Goal: Task Accomplishment & Management: Manage account settings

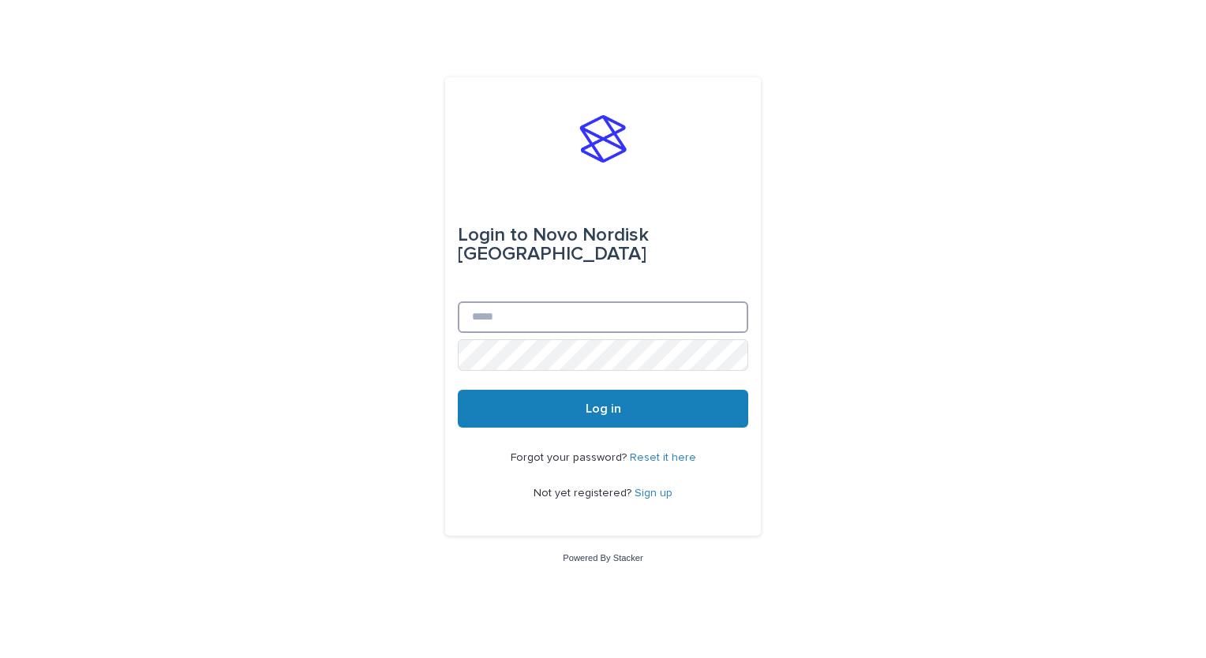
click at [616, 308] on input "Email" at bounding box center [603, 317] width 290 height 32
type input "**********"
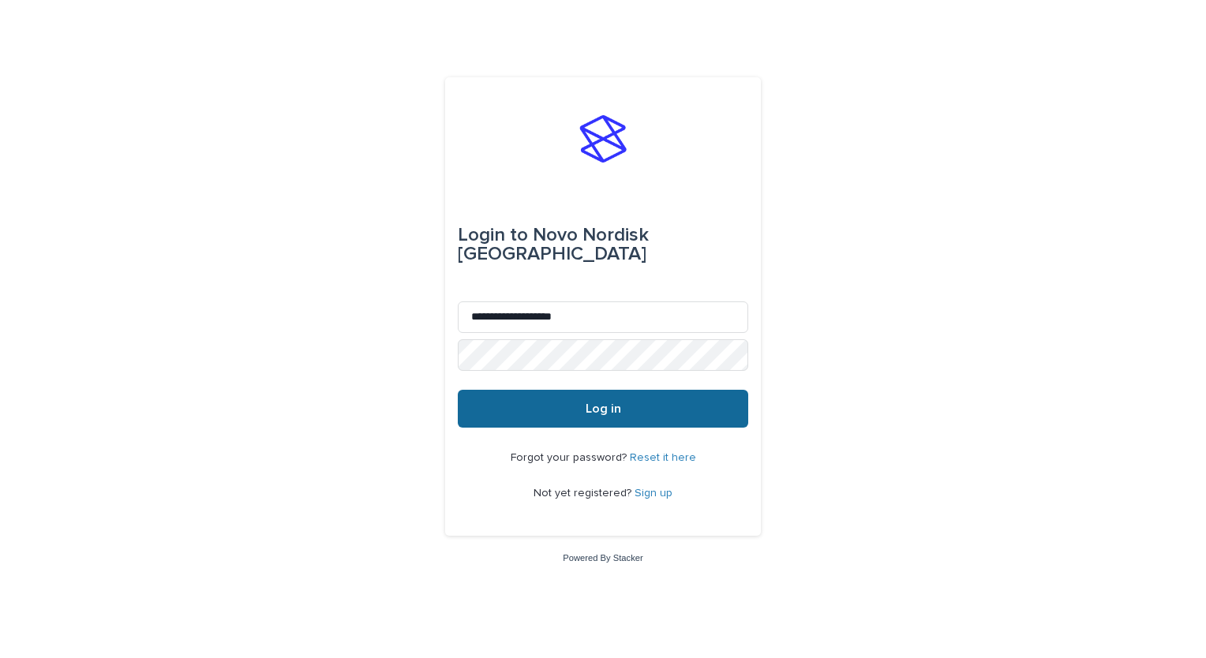
click at [638, 406] on button "Log in" at bounding box center [603, 409] width 290 height 38
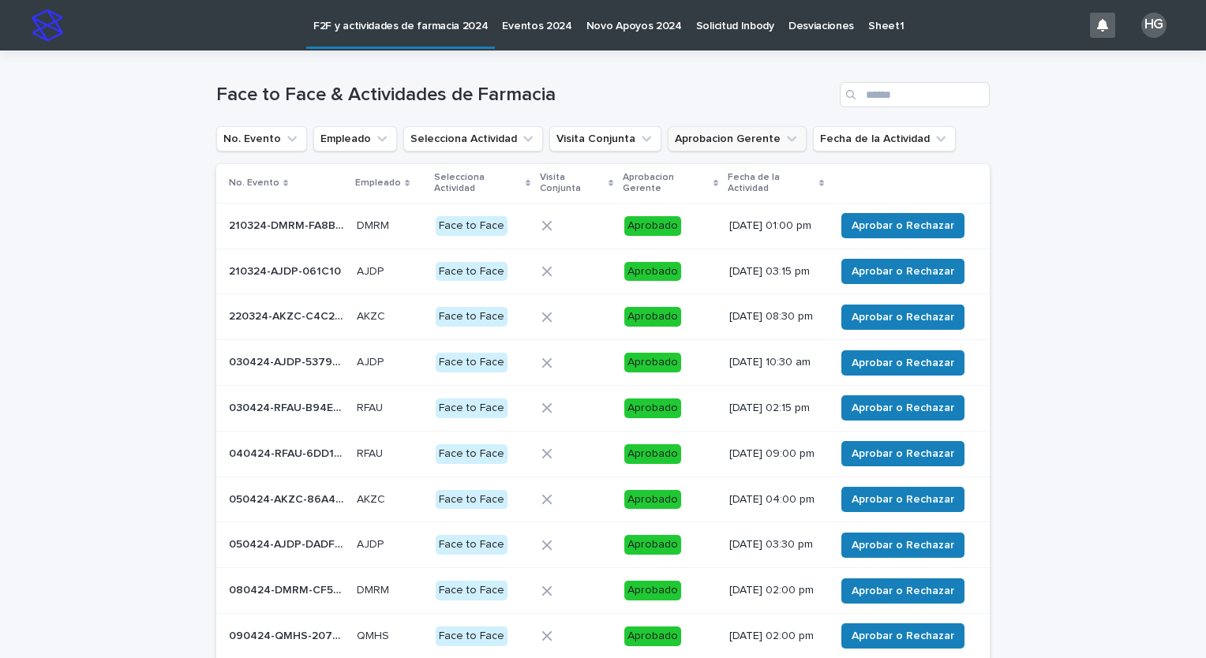
click at [756, 134] on button "Aprobacion Gerente" at bounding box center [737, 138] width 139 height 25
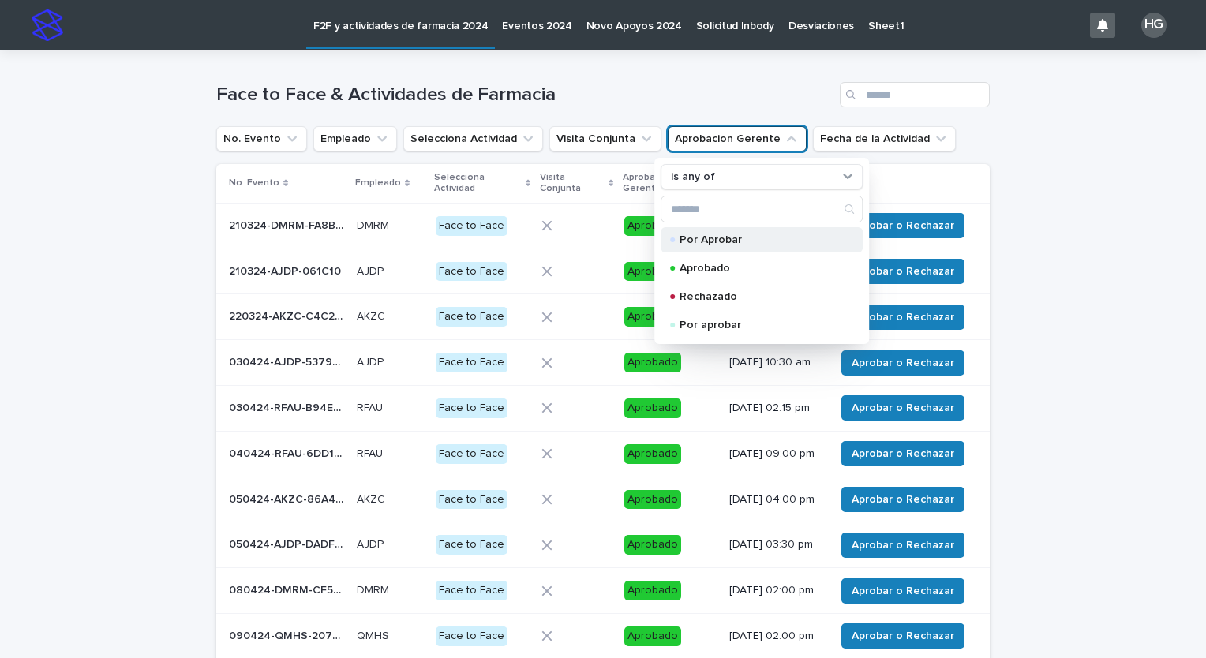
click at [717, 246] on div "Por Aprobar" at bounding box center [762, 239] width 202 height 25
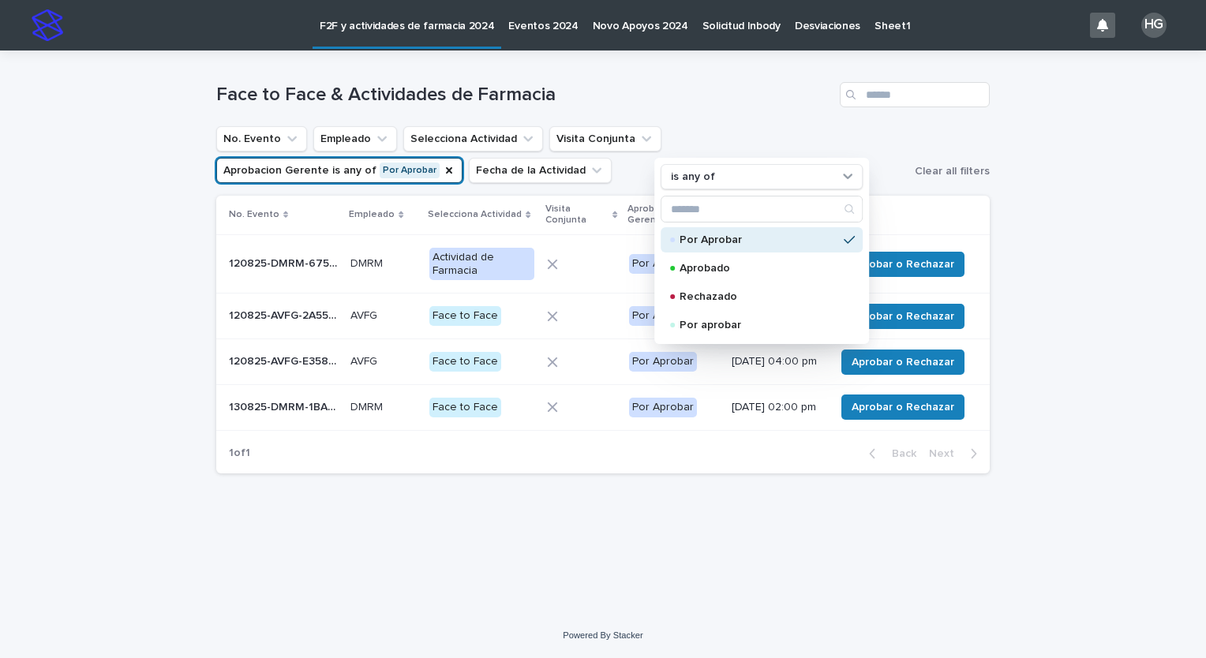
click at [84, 298] on div "Loading... Saving… Loading... Saving… Face to Face & Actividades de Farmacia No…" at bounding box center [603, 332] width 1206 height 563
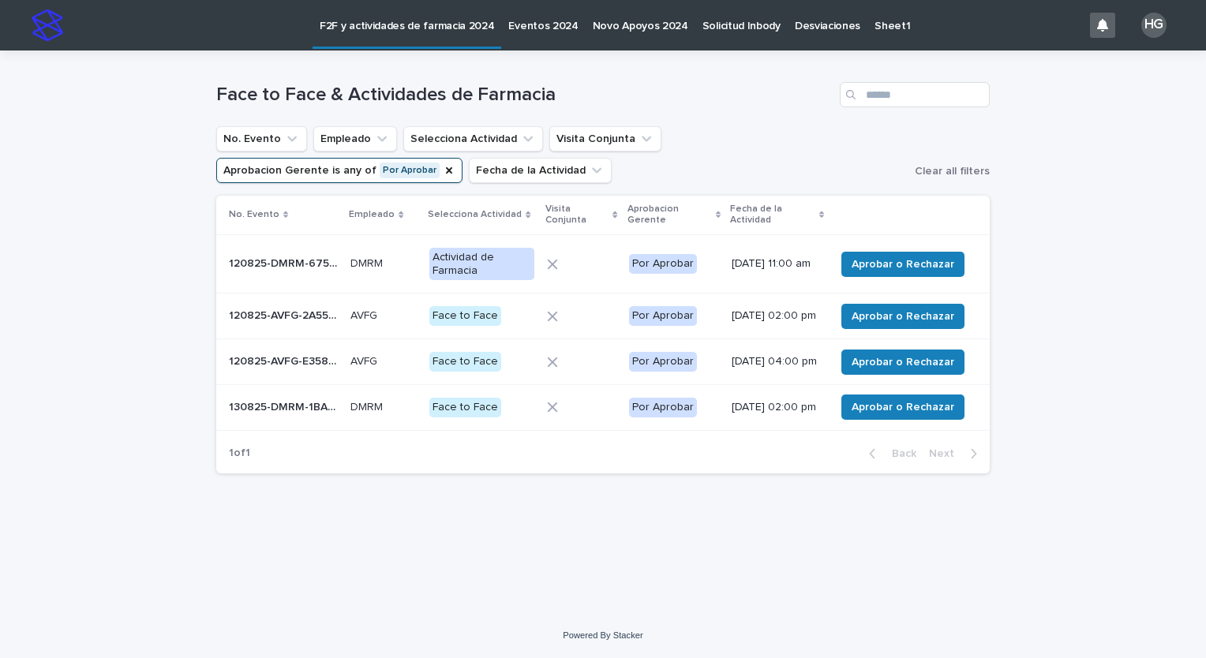
click at [822, 217] on icon at bounding box center [821, 214] width 5 height 7
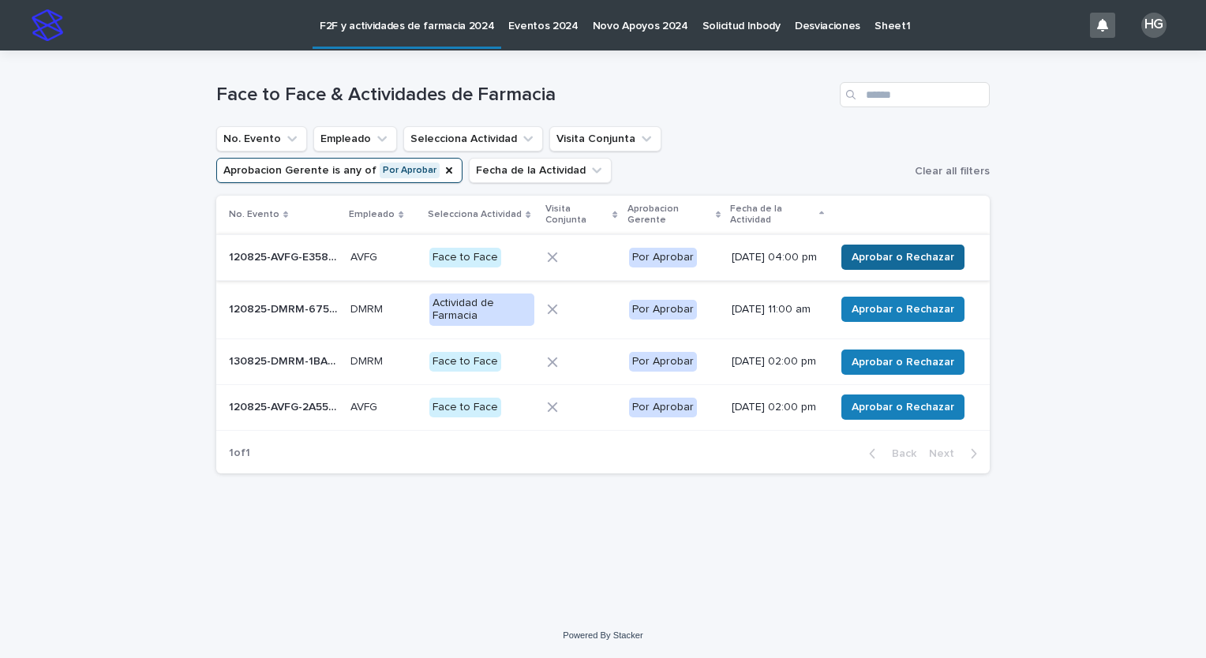
click at [915, 264] on span "Aprobar o Rechazar" at bounding box center [903, 257] width 103 height 16
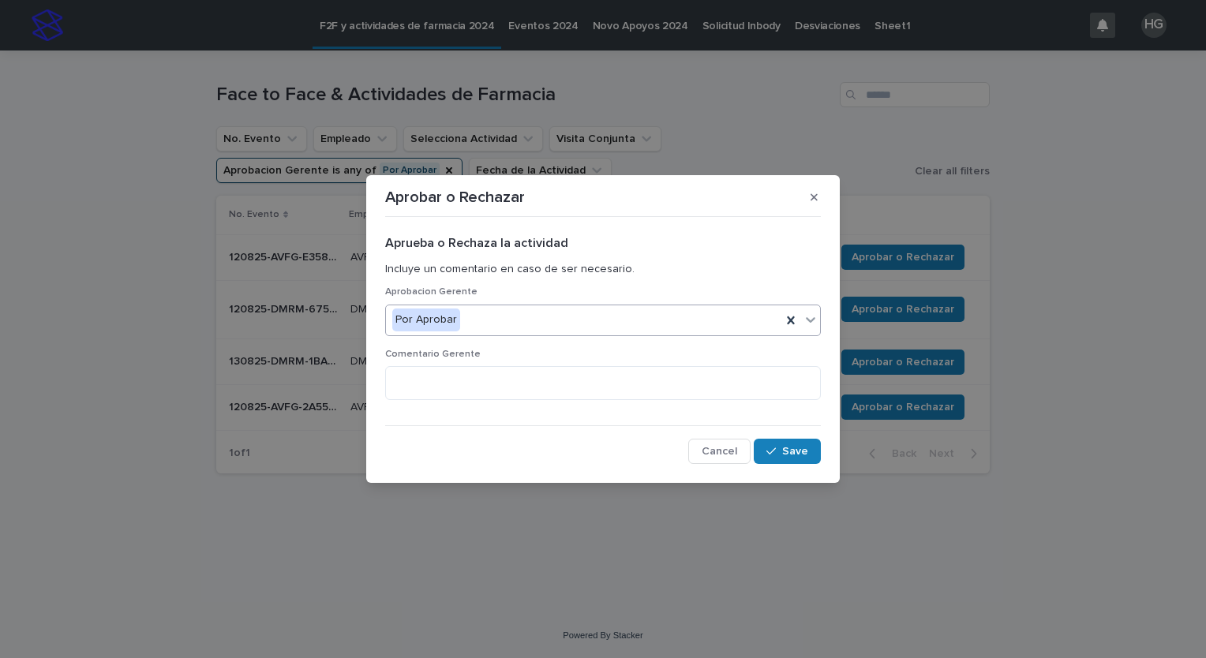
click at [653, 327] on div "Por Aprobar" at bounding box center [583, 320] width 395 height 26
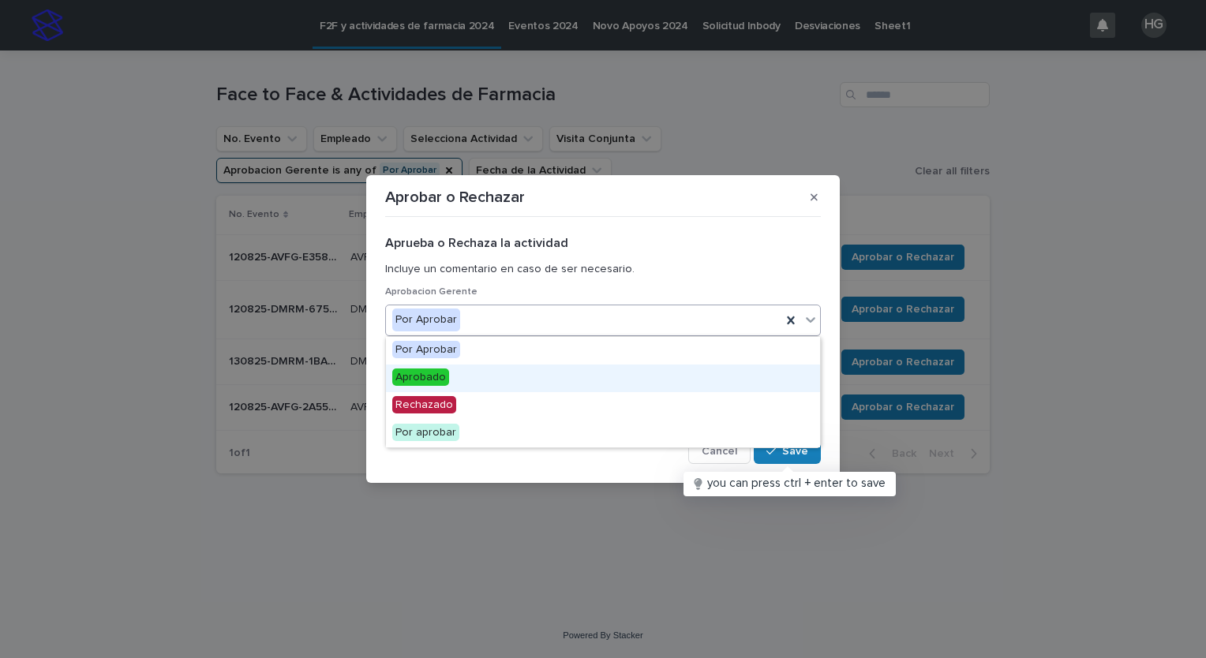
click at [594, 371] on div "Aprobado" at bounding box center [603, 379] width 434 height 28
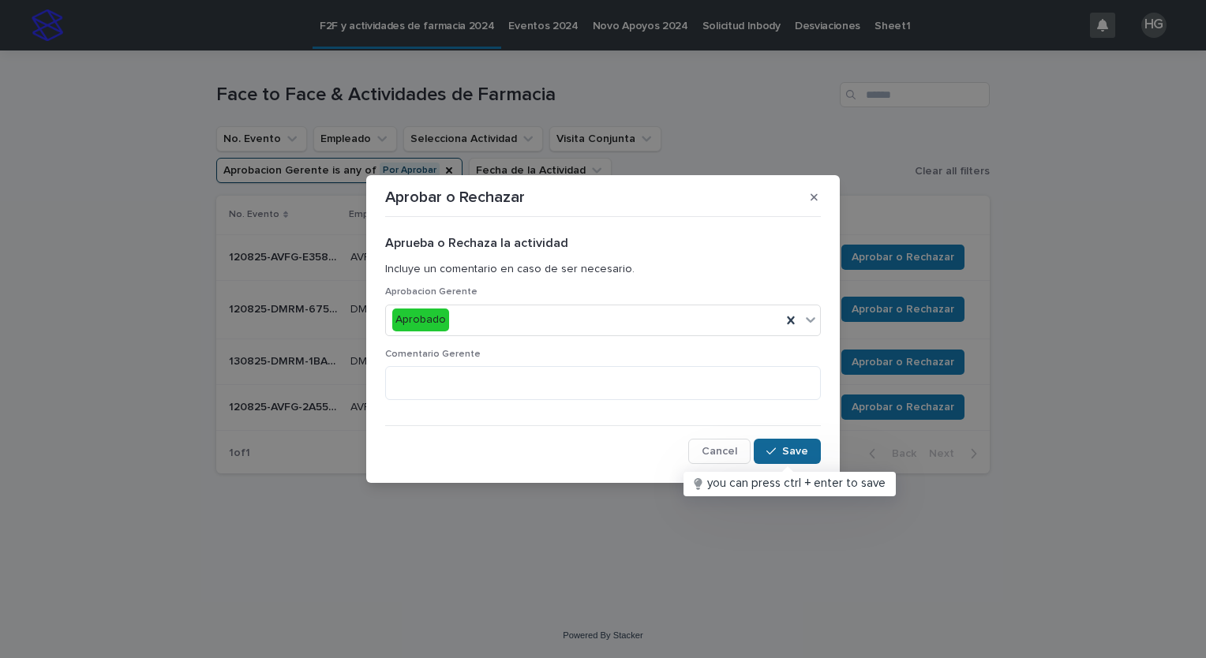
click at [784, 452] on span "Save" at bounding box center [795, 451] width 26 height 11
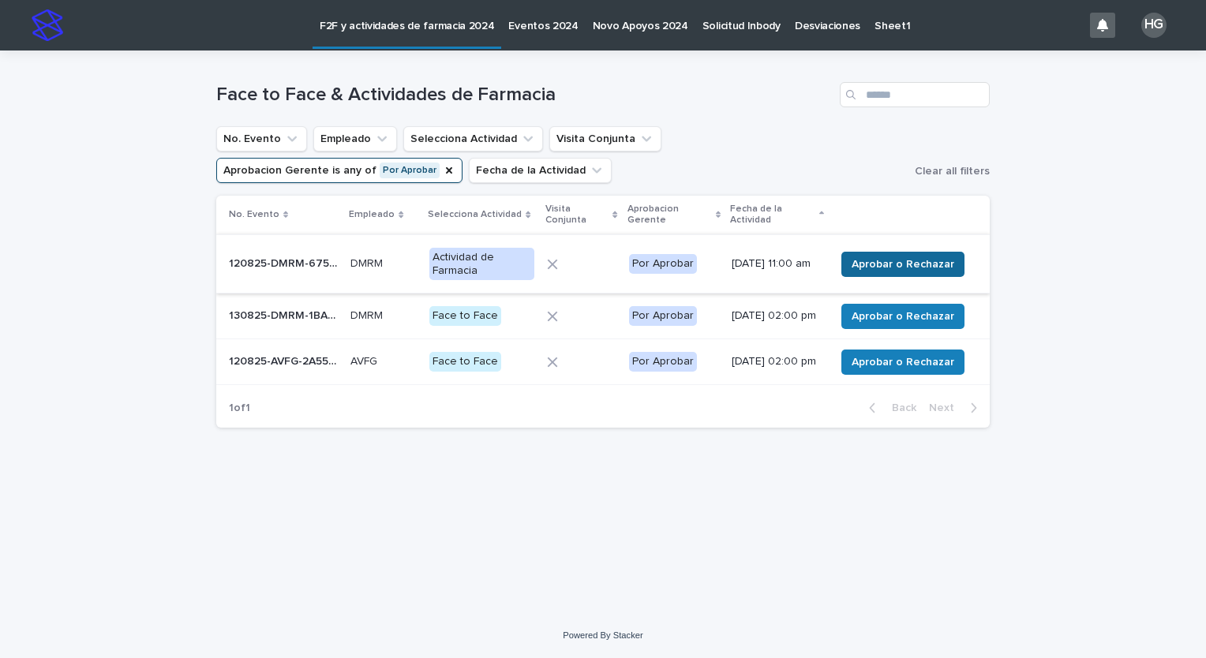
click at [889, 254] on button "Aprobar o Rechazar" at bounding box center [902, 264] width 123 height 25
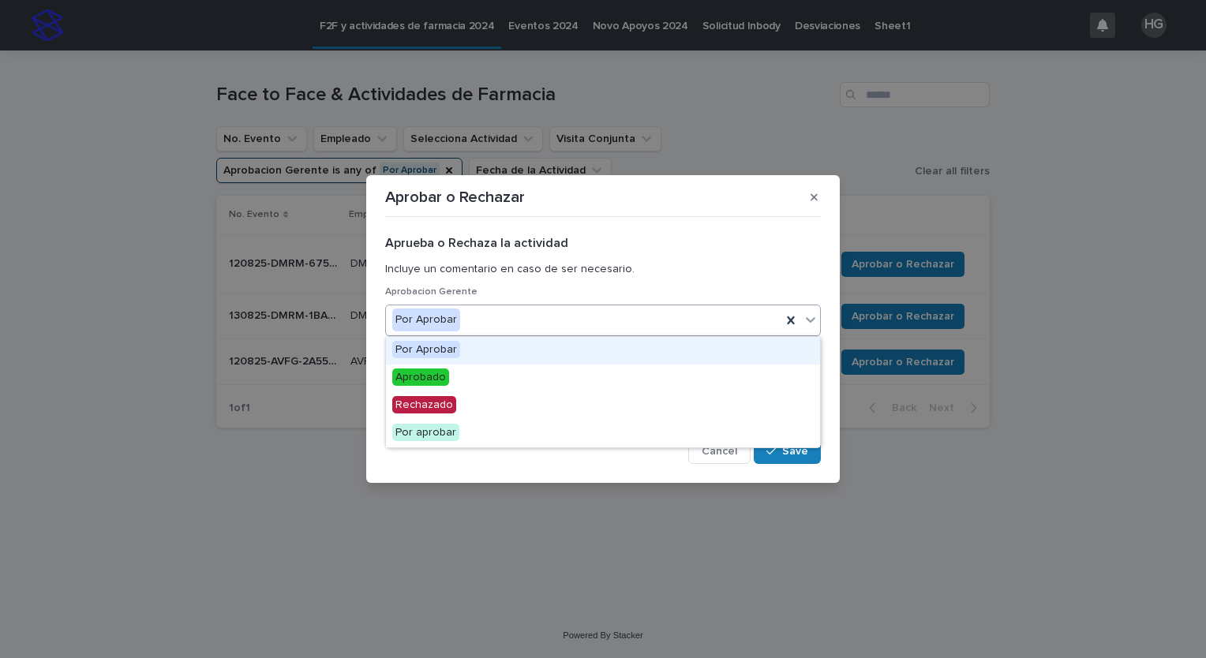
click at [637, 320] on div "Por Aprobar" at bounding box center [583, 320] width 395 height 26
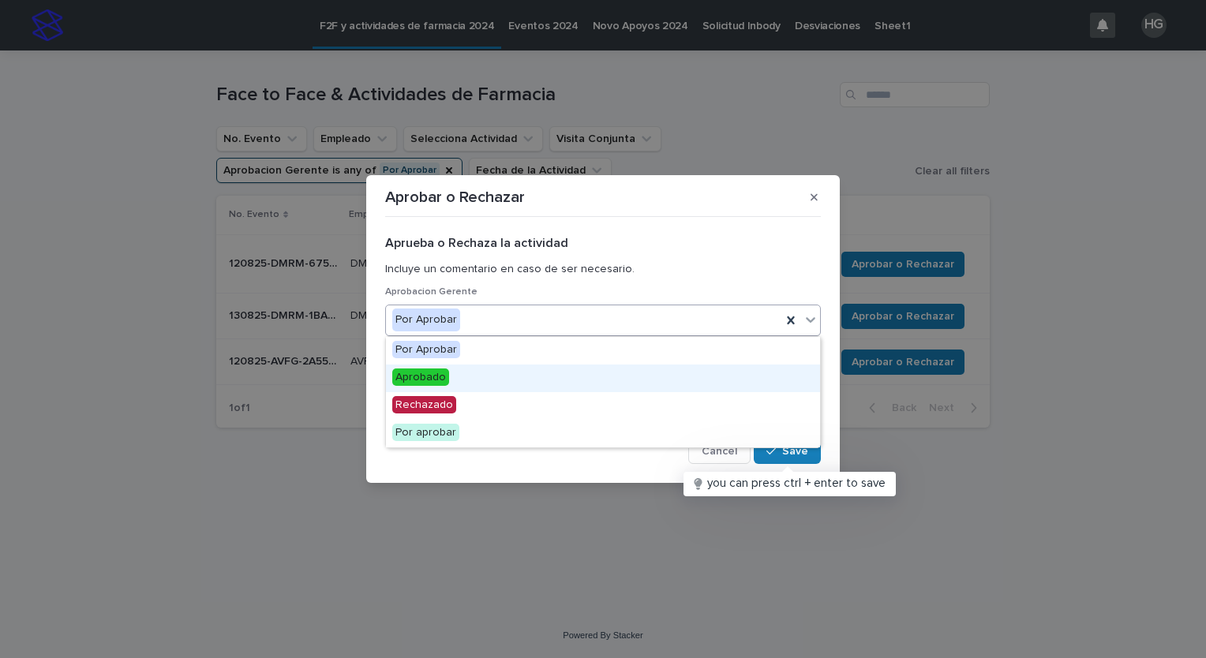
click at [617, 380] on div "Aprobado" at bounding box center [603, 379] width 434 height 28
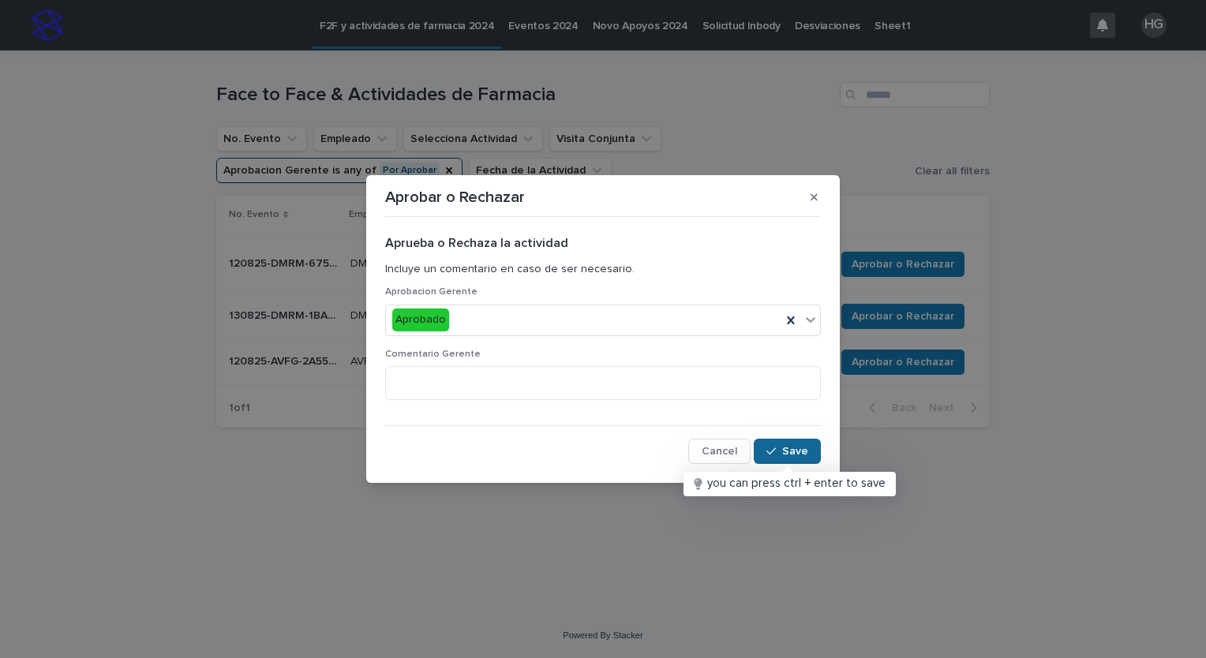
click at [780, 448] on div "button" at bounding box center [774, 451] width 16 height 11
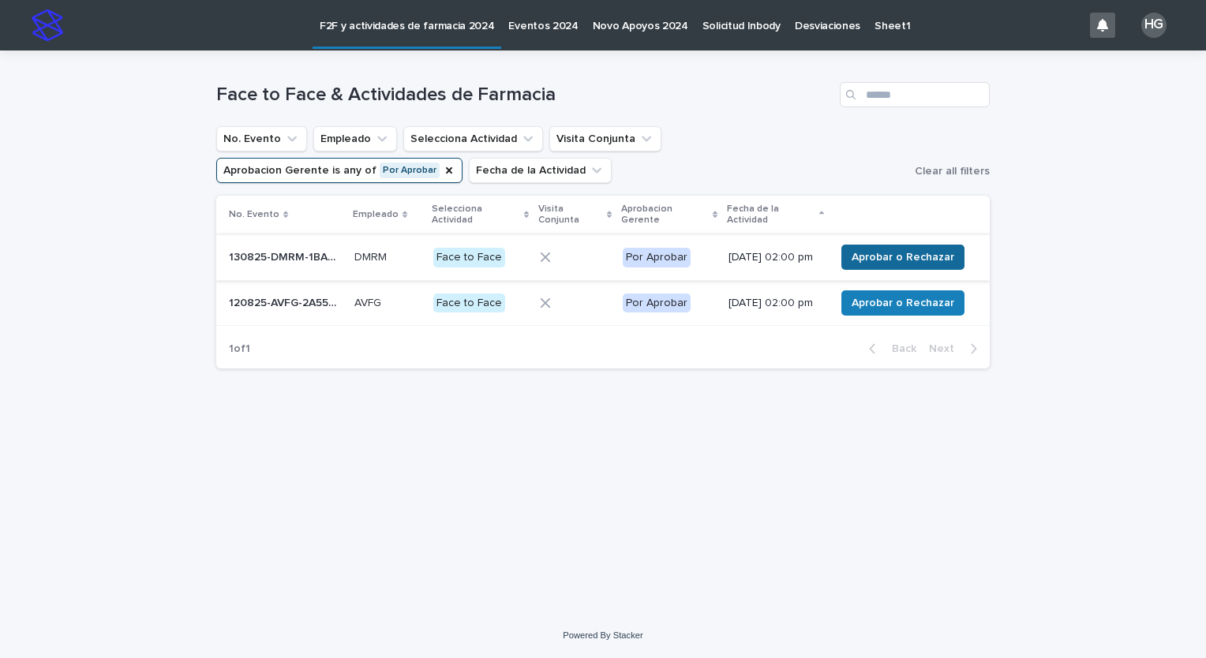
click at [925, 259] on span "Aprobar o Rechazar" at bounding box center [903, 257] width 103 height 16
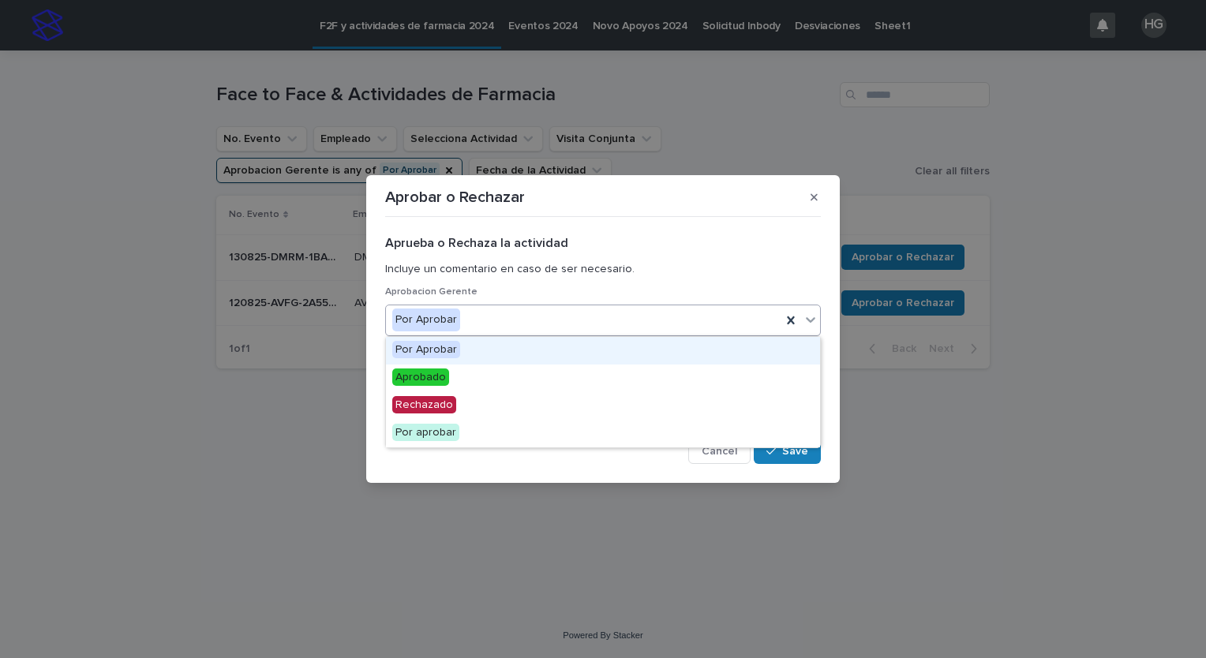
click at [631, 334] on div "Por Aprobar" at bounding box center [603, 321] width 436 height 32
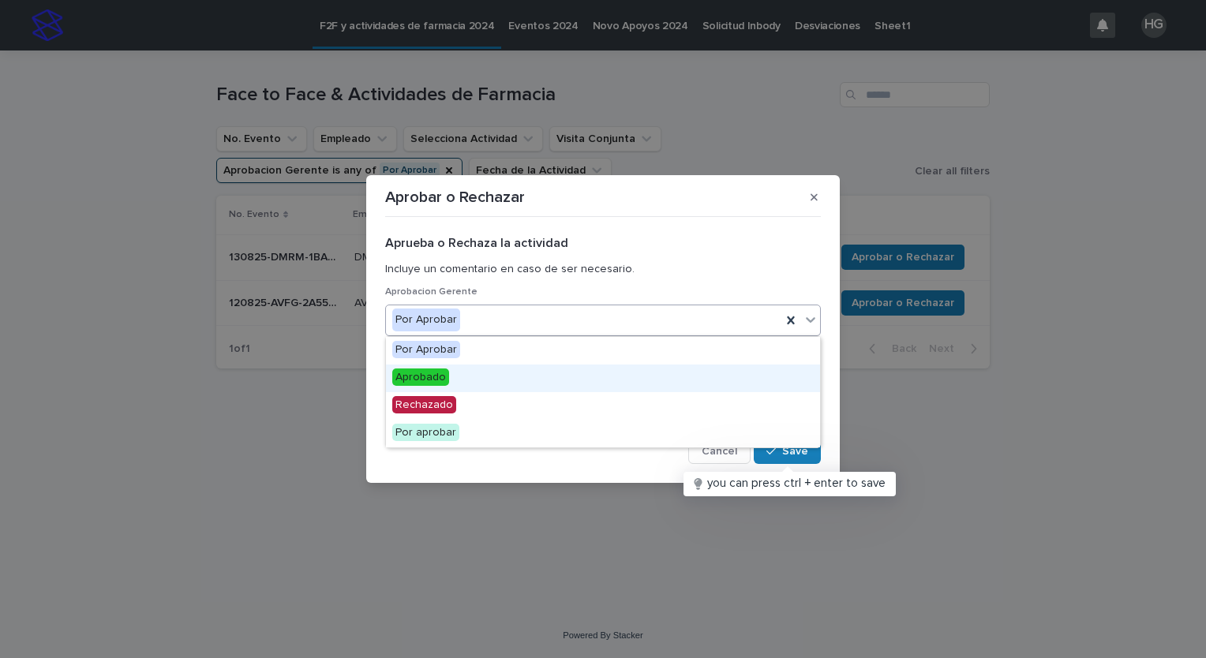
click at [609, 375] on div "Aprobado" at bounding box center [603, 379] width 434 height 28
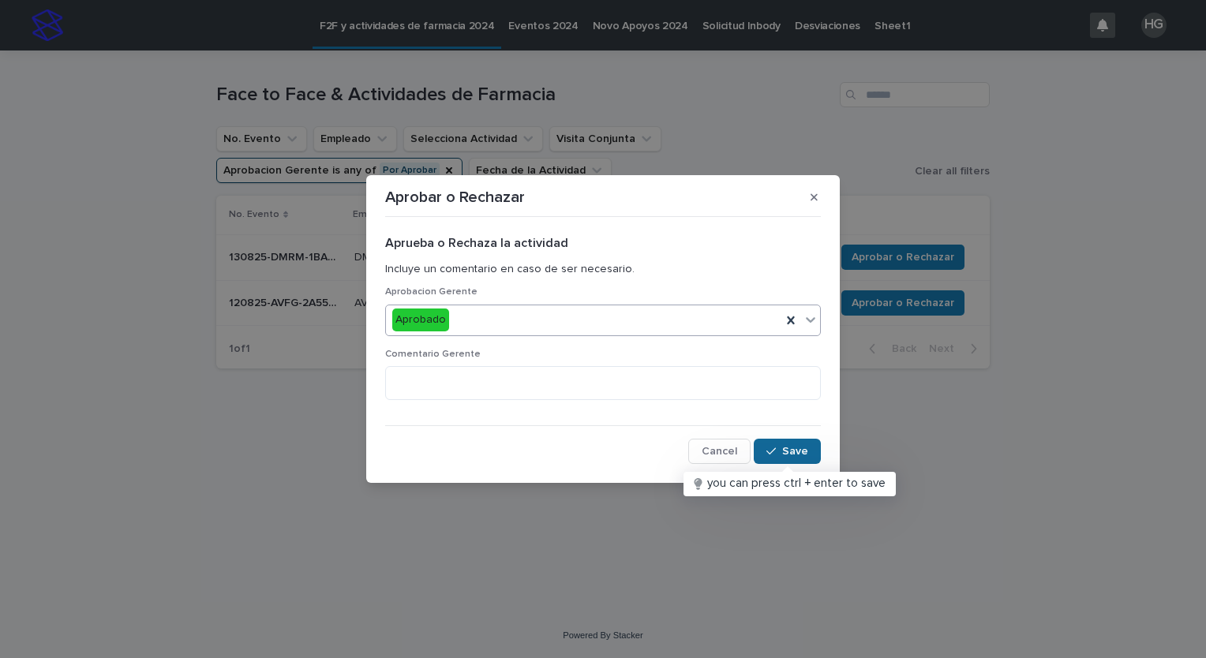
click at [780, 447] on div "button" at bounding box center [774, 451] width 16 height 11
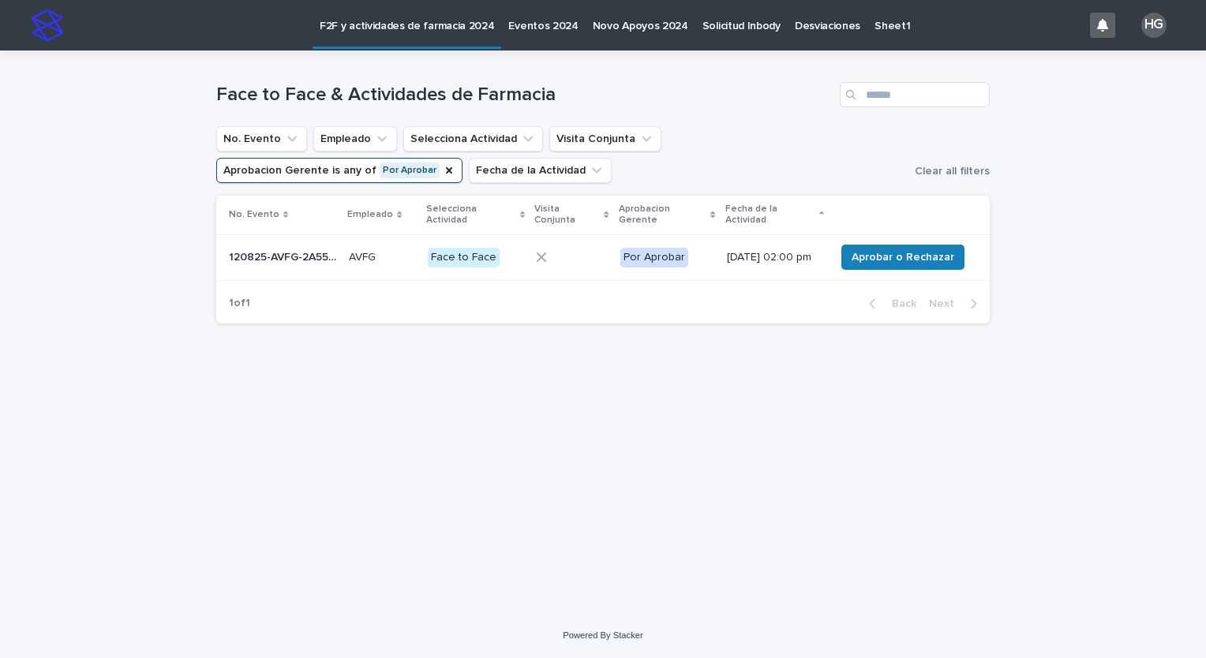
click at [769, 251] on p "[DATE] 02:00 pm" at bounding box center [774, 257] width 95 height 13
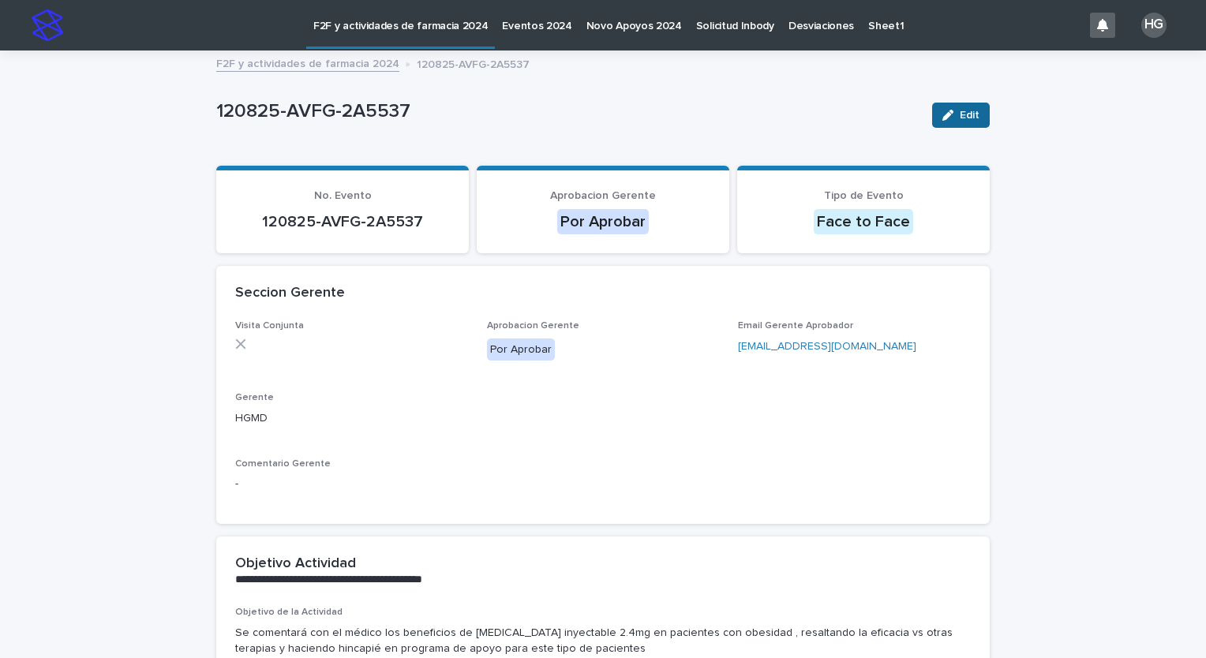
click at [949, 110] on div "button" at bounding box center [950, 115] width 17 height 11
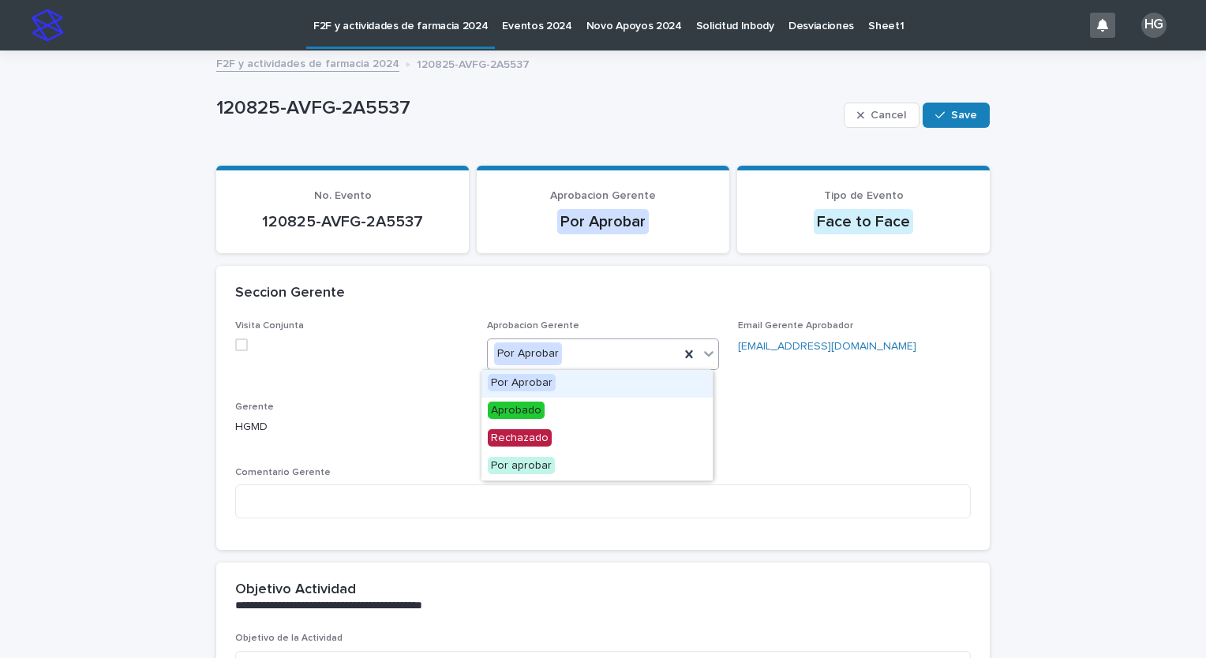
click at [634, 355] on div "Por Aprobar" at bounding box center [584, 354] width 193 height 26
click at [604, 402] on div "Aprobado" at bounding box center [596, 412] width 231 height 28
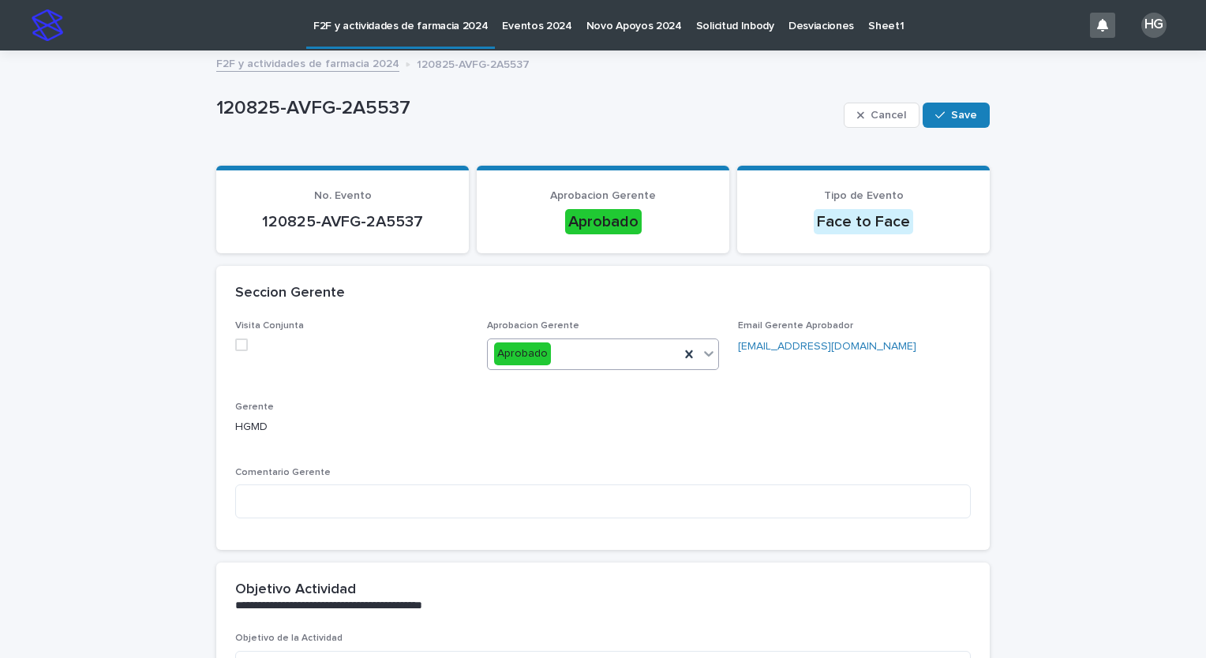
click at [951, 131] on div "Cancel Save" at bounding box center [917, 115] width 146 height 63
click at [957, 119] on span "Save" at bounding box center [964, 115] width 26 height 11
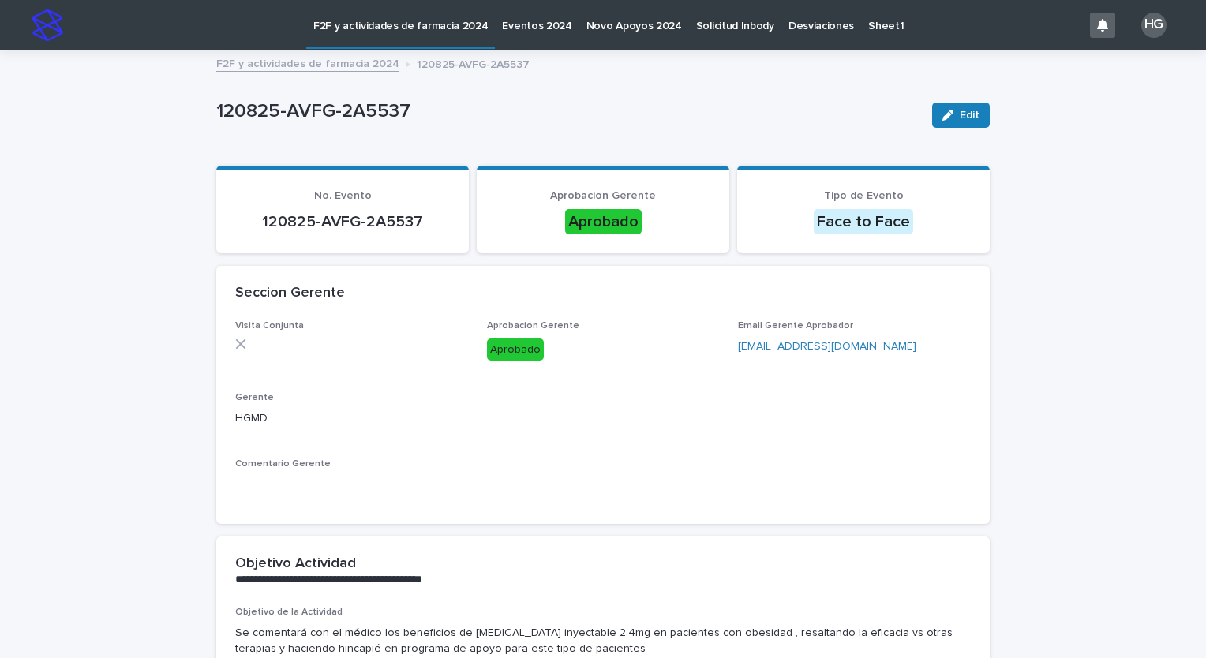
click at [385, 24] on p "F2F y actividades de farmacia 2024" at bounding box center [400, 16] width 174 height 33
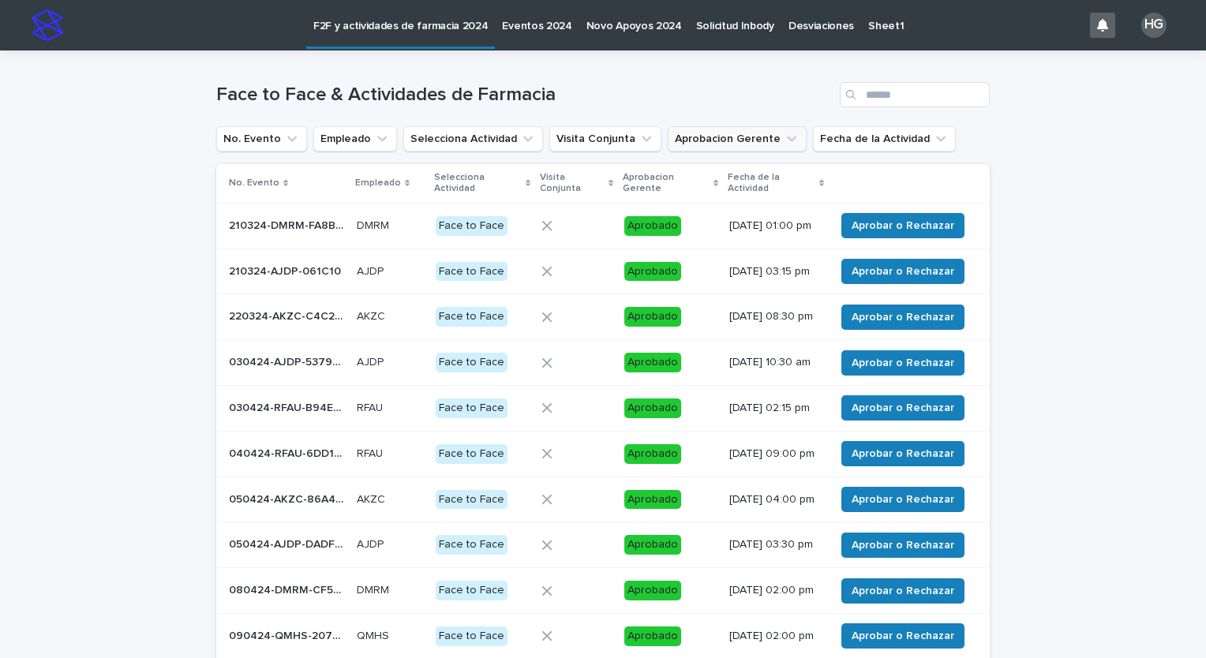
click at [784, 134] on icon "Aprobacion Gerente" at bounding box center [792, 139] width 16 height 16
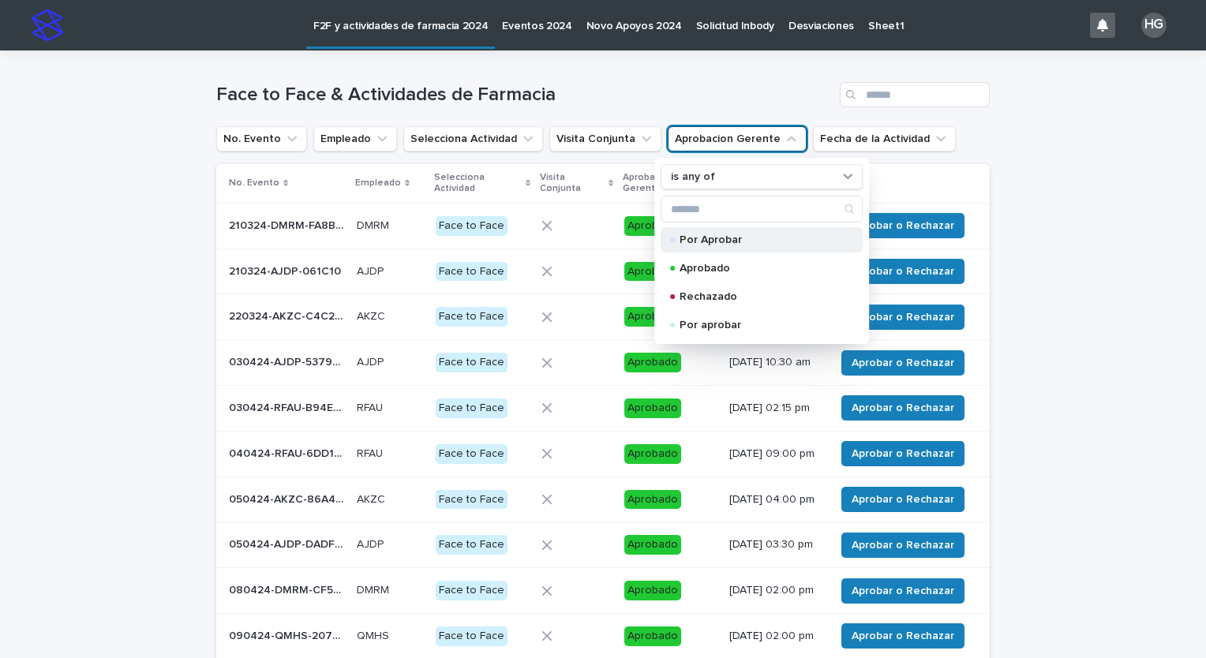
click at [726, 241] on p "Por Aprobar" at bounding box center [758, 239] width 158 height 11
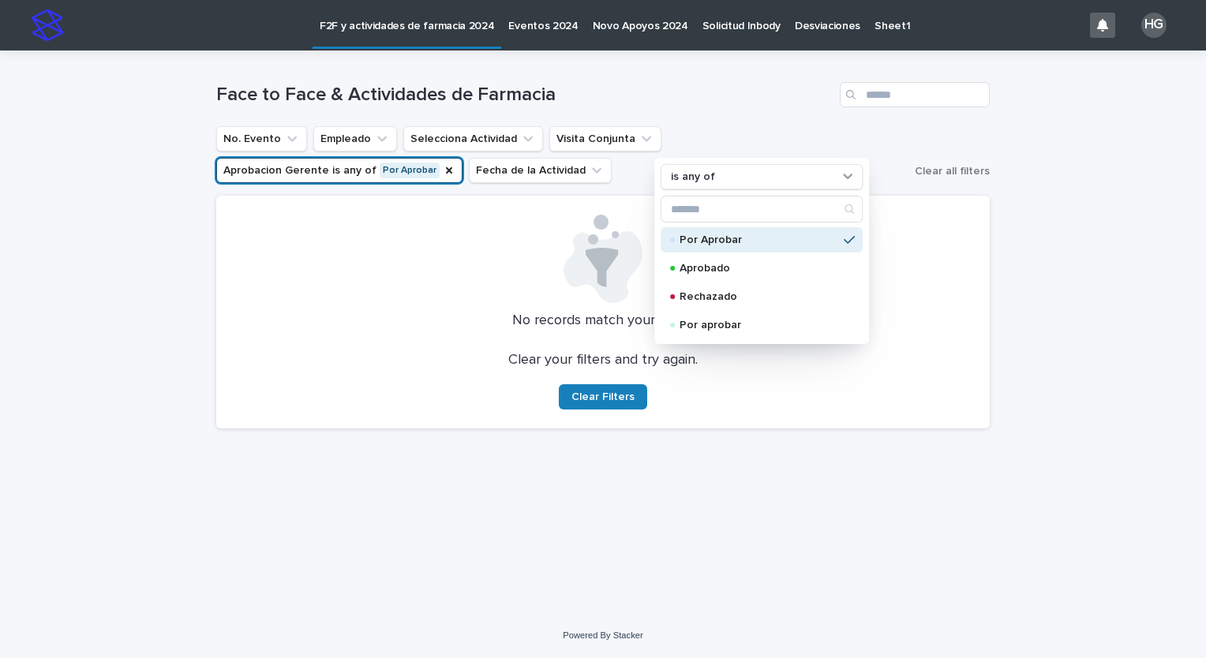
click at [77, 403] on div "Loading... Saving… Loading... Saving… Face to Face & Actividades de Farmacia No…" at bounding box center [603, 332] width 1206 height 563
